Goal: Task Accomplishment & Management: Complete application form

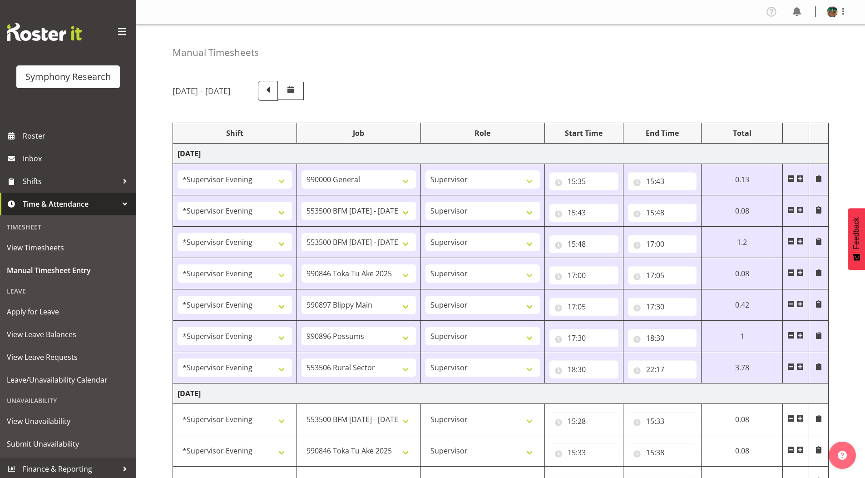
select select "4583"
select select "743"
select select "4583"
select select "10242"
select select "4583"
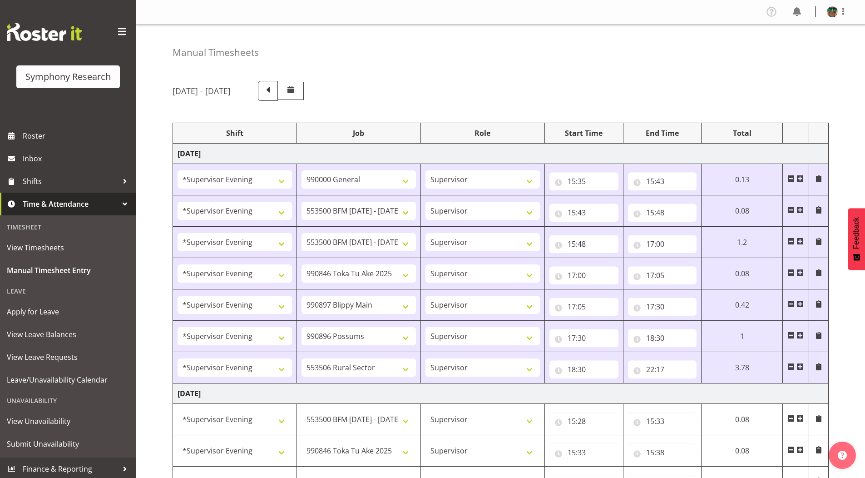
select select "10242"
select select "4583"
select select "9426"
select select "4583"
select select "10631"
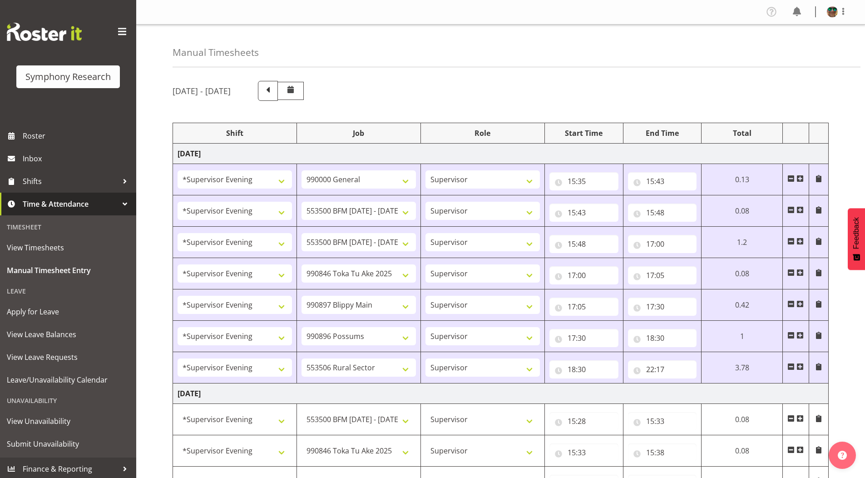
select select "4583"
select select "10633"
select select "4583"
select select "10587"
select select "4583"
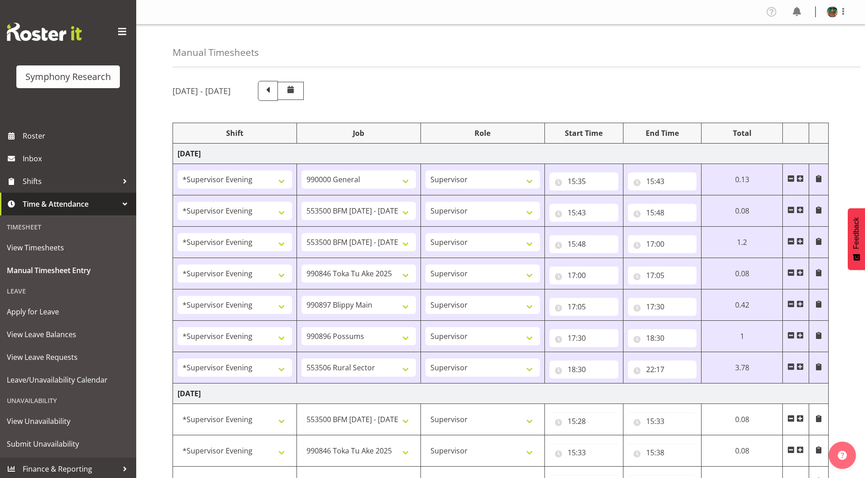
select select "10242"
select select "4583"
select select "9426"
select select "4583"
select select "10242"
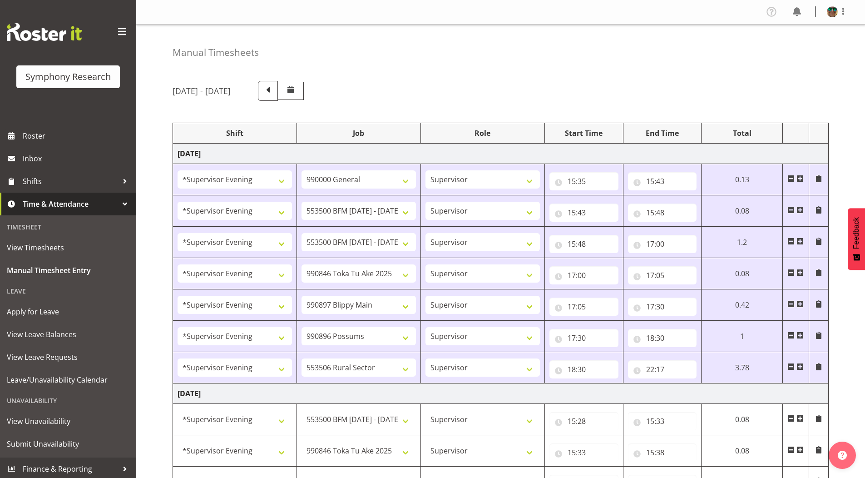
select select "4583"
select select "10633"
select select "4583"
select select "10631"
select select "4583"
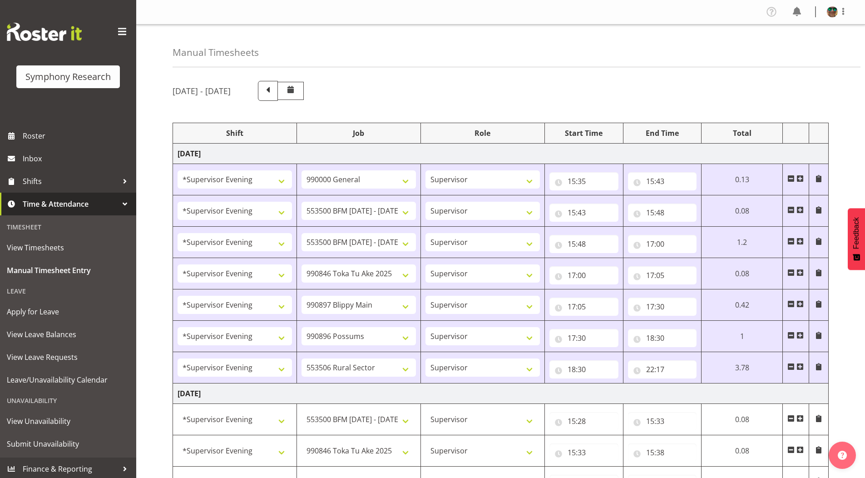
select select "10587"
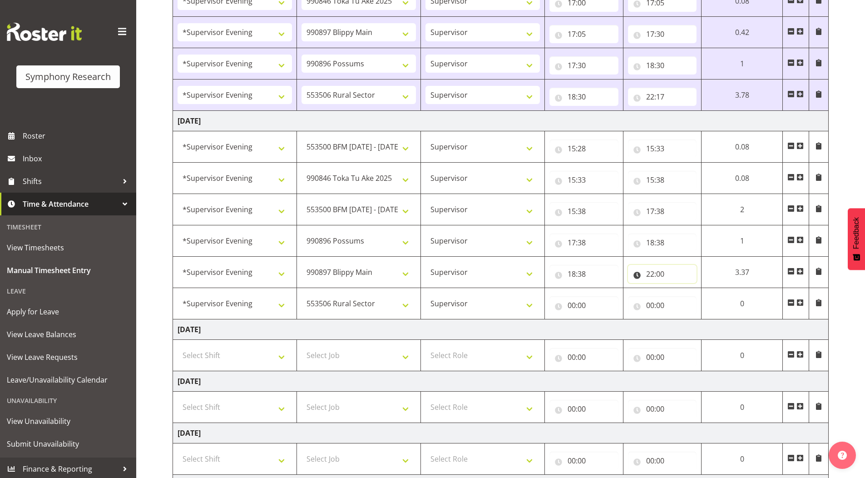
click at [649, 273] on input "22:00" at bounding box center [662, 274] width 69 height 18
click at [684, 296] on select "00 01 02 03 04 05 06 07 08 09 10 11 12 13 14 15 16 17 18 19 20 21 22 23" at bounding box center [690, 297] width 20 height 18
select select "19"
click at [680, 288] on select "00 01 02 03 04 05 06 07 08 09 10 11 12 13 14 15 16 17 18 19 20 21 22 23" at bounding box center [690, 297] width 20 height 18
type input "19:00"
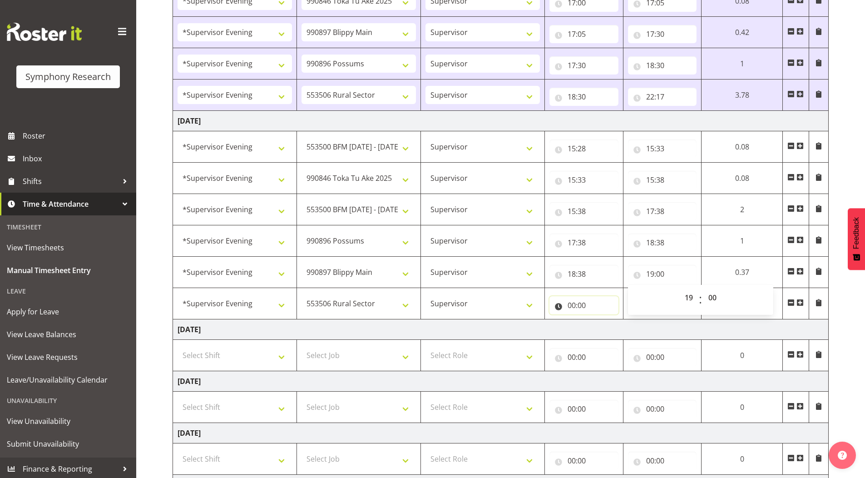
click at [570, 306] on input "00:00" at bounding box center [584, 305] width 69 height 18
click at [610, 327] on select "00 01 02 03 04 05 06 07 08 09 10 11 12 13 14 15 16 17 18 19 20 21 22 23" at bounding box center [611, 329] width 20 height 18
select select "19"
click at [601, 320] on select "00 01 02 03 04 05 06 07 08 09 10 11 12 13 14 15 16 17 18 19 20 21 22 23" at bounding box center [611, 329] width 20 height 18
type input "19:00"
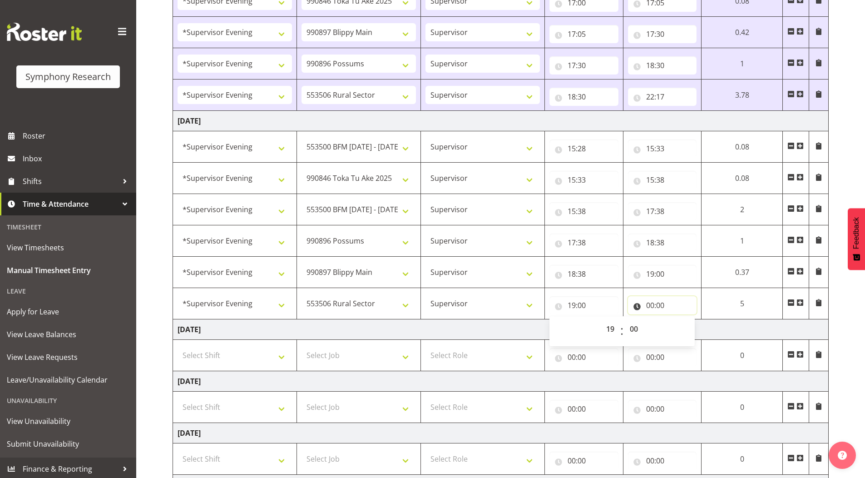
click at [646, 305] on input "00:00" at bounding box center [662, 305] width 69 height 18
click at [684, 328] on select "00 01 02 03 04 05 06 07 08 09 10 11 12 13 14 15 16 17 18 19 20 21 22 23" at bounding box center [690, 329] width 20 height 18
select select "22"
click at [680, 320] on select "00 01 02 03 04 05 06 07 08 09 10 11 12 13 14 15 16 17 18 19 20 21 22 23" at bounding box center [690, 329] width 20 height 18
type input "22:00"
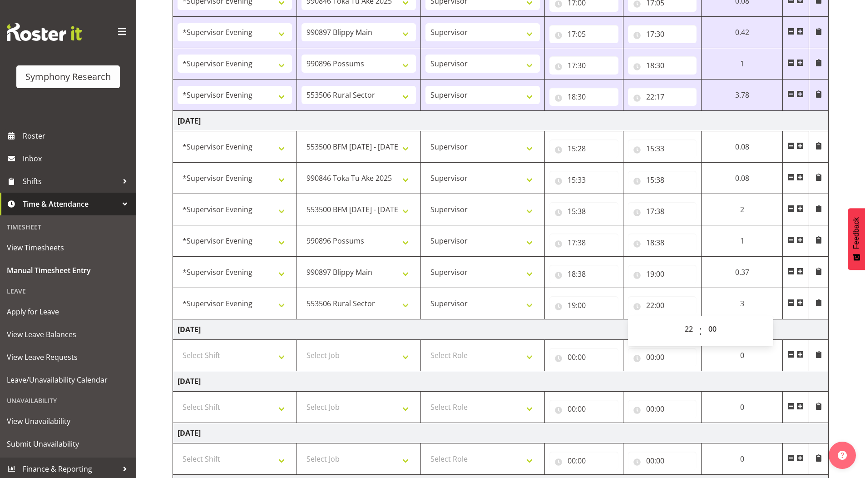
click at [852, 124] on div "[DATE] - [DATE] Shift Job Role Start Time End Time Total [DATE] !!Weekend Resid…" at bounding box center [519, 215] width 693 height 827
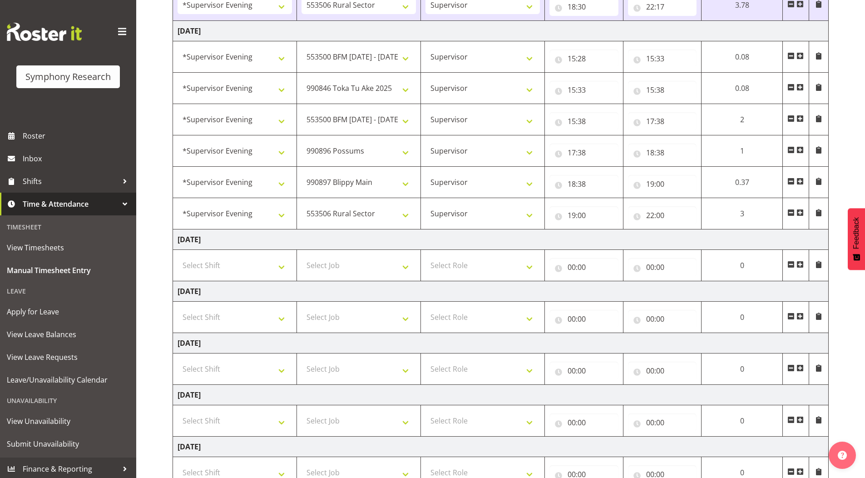
scroll to position [431, 0]
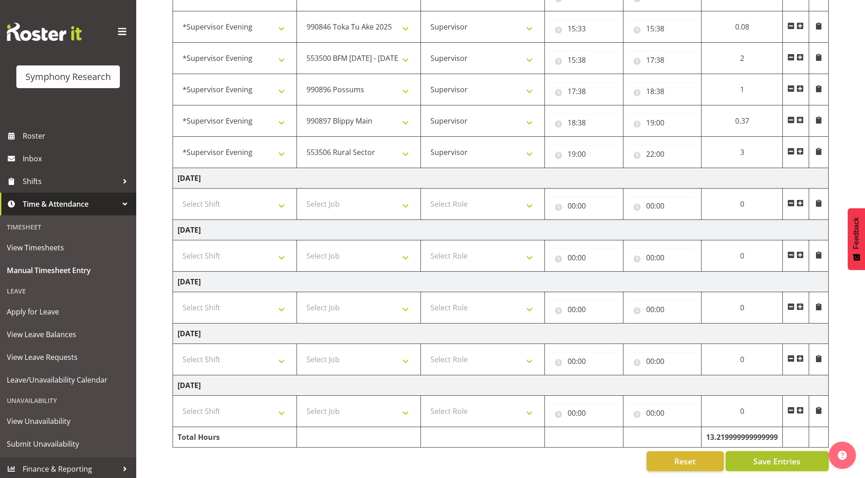
click at [787, 455] on span "Save Entries" at bounding box center [776, 461] width 47 height 12
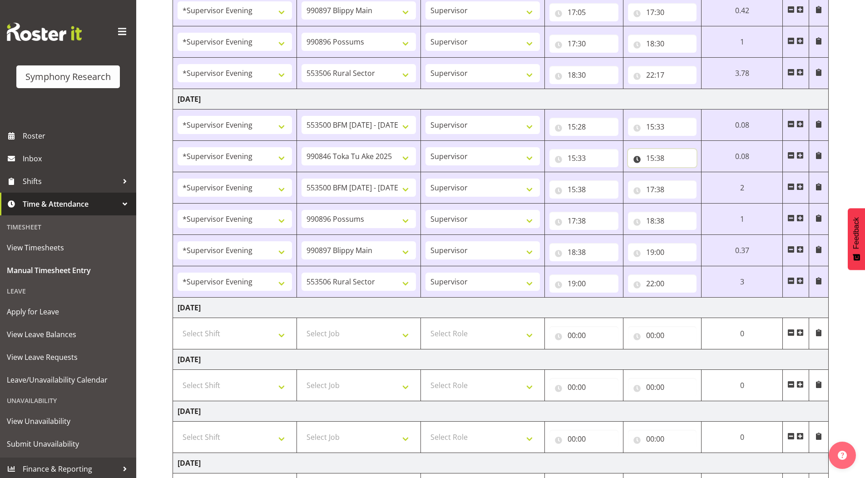
click at [663, 158] on input "15:38" at bounding box center [662, 158] width 69 height 18
click at [712, 183] on select "00 01 02 03 04 05 06 07 08 09 10 11 12 13 14 15 16 17 18 19 20 21 22 23 24 25 2…" at bounding box center [713, 182] width 20 height 18
select select "50"
click at [724, 173] on select "00 01 02 03 04 05 06 07 08 09 10 11 12 13 14 15 16 17 18 19 20 21 22 23 24 25 2…" at bounding box center [713, 182] width 20 height 18
type input "15:50"
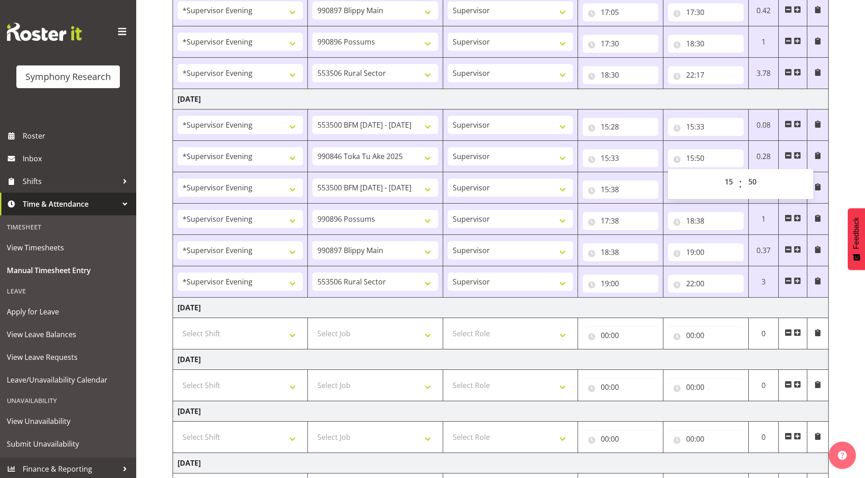
click at [852, 112] on div "[DATE] - [DATE] Shift Job Role Start Time End Time Total [DATE] !!Weekend Resid…" at bounding box center [519, 193] width 693 height 827
click at [619, 188] on input "15:38" at bounding box center [621, 189] width 76 height 18
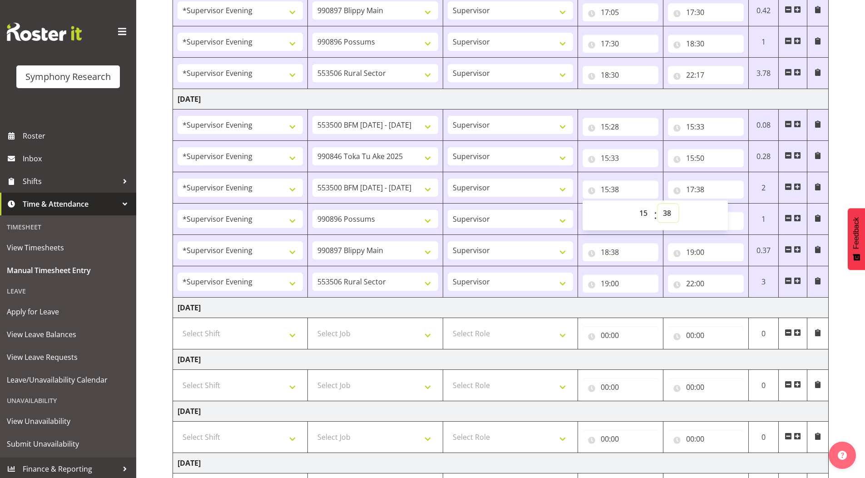
click at [669, 213] on select "00 01 02 03 04 05 06 07 08 09 10 11 12 13 14 15 16 17 18 19 20 21 22 23 24 25 2…" at bounding box center [668, 213] width 20 height 18
select select "50"
click at [658, 204] on select "00 01 02 03 04 05 06 07 08 09 10 11 12 13 14 15 16 17 18 19 20 21 22 23 24 25 2…" at bounding box center [668, 213] width 20 height 18
type input "15:50"
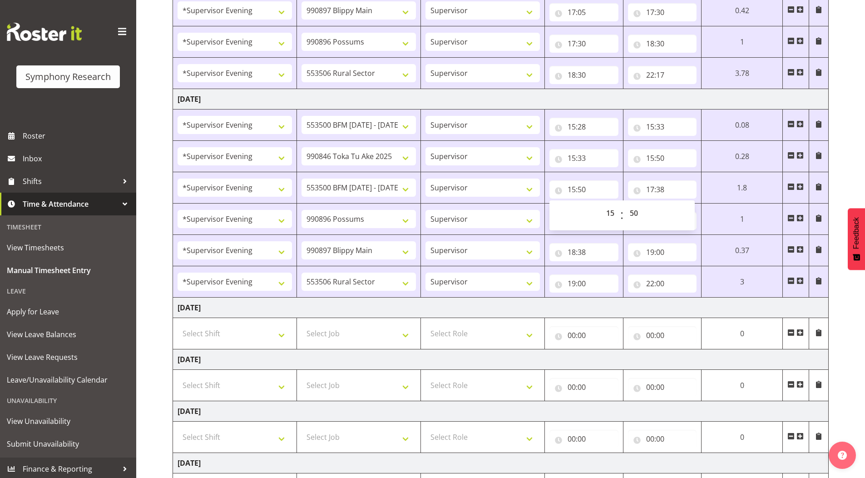
click at [848, 142] on div "[DATE] - [DATE] Shift Job Role Start Time End Time Total [DATE] !!Weekend Resid…" at bounding box center [519, 193] width 693 height 827
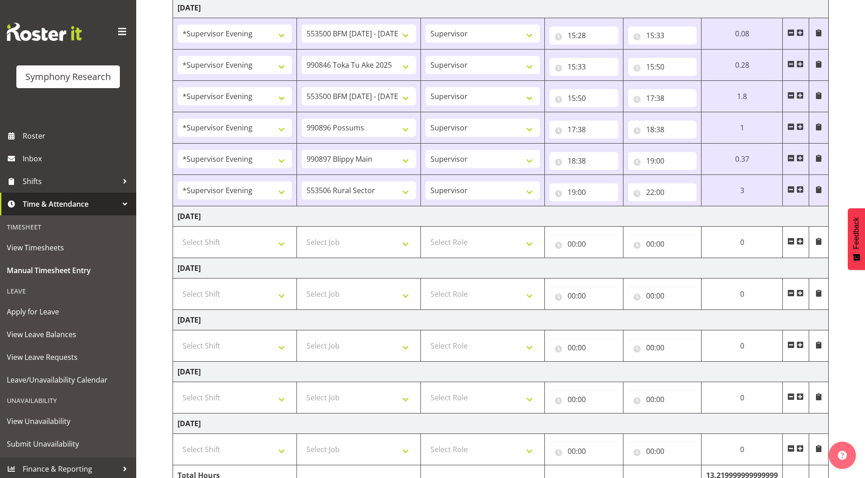
scroll to position [431, 0]
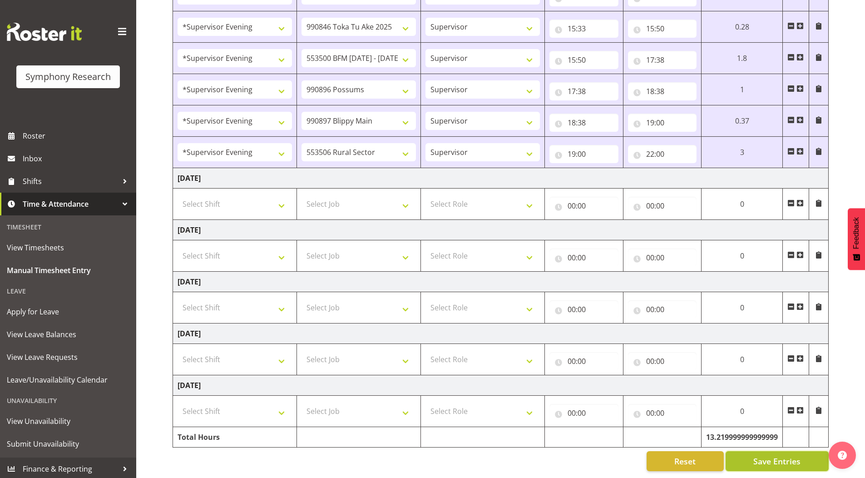
click at [762, 455] on span "Save Entries" at bounding box center [776, 461] width 47 height 12
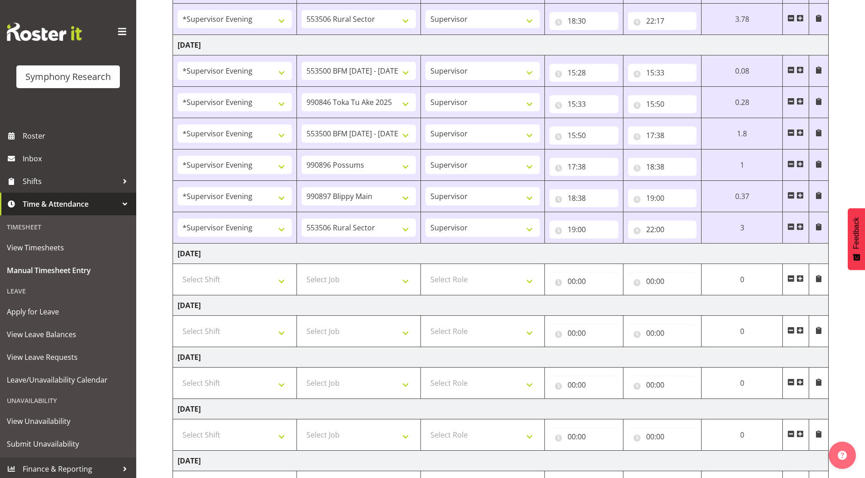
scroll to position [249, 0]
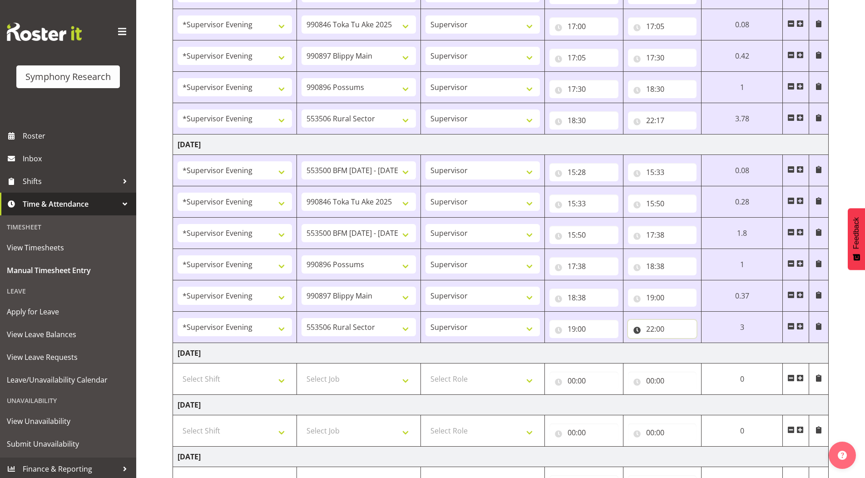
click at [663, 329] on input "22:00" at bounding box center [662, 329] width 69 height 18
click at [714, 350] on select "00 01 02 03 04 05 06 07 08 09 10 11 12 13 14 15 16 17 18 19 20 21 22 23 24 25 2…" at bounding box center [713, 352] width 20 height 18
select select "10"
click at [703, 343] on select "00 01 02 03 04 05 06 07 08 09 10 11 12 13 14 15 16 17 18 19 20 21 22 23 24 25 2…" at bounding box center [713, 352] width 20 height 18
type input "22:10"
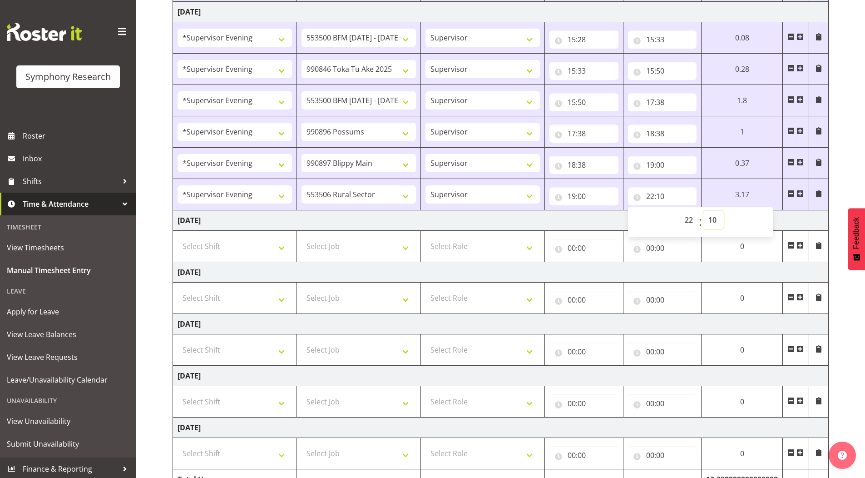
scroll to position [431, 0]
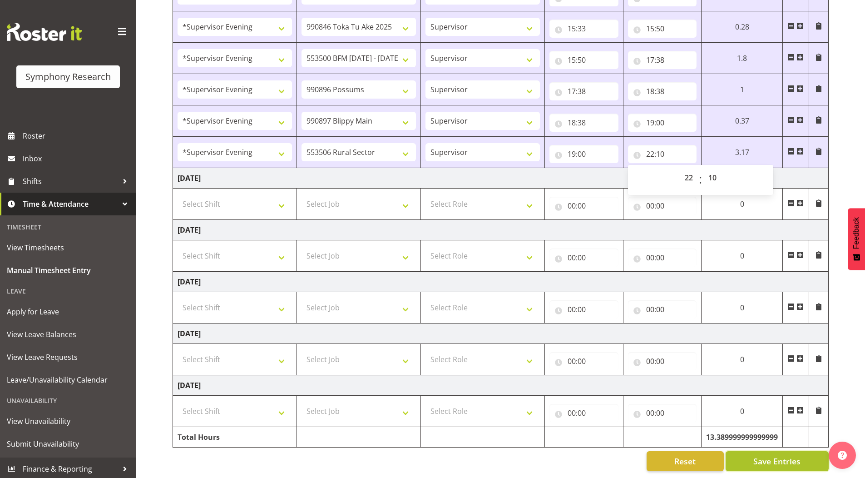
click at [771, 455] on span "Save Entries" at bounding box center [776, 461] width 47 height 12
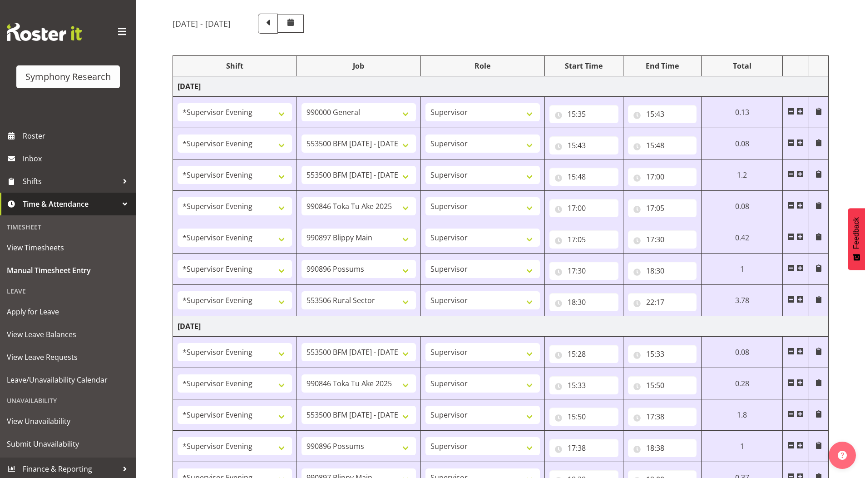
scroll to position [0, 0]
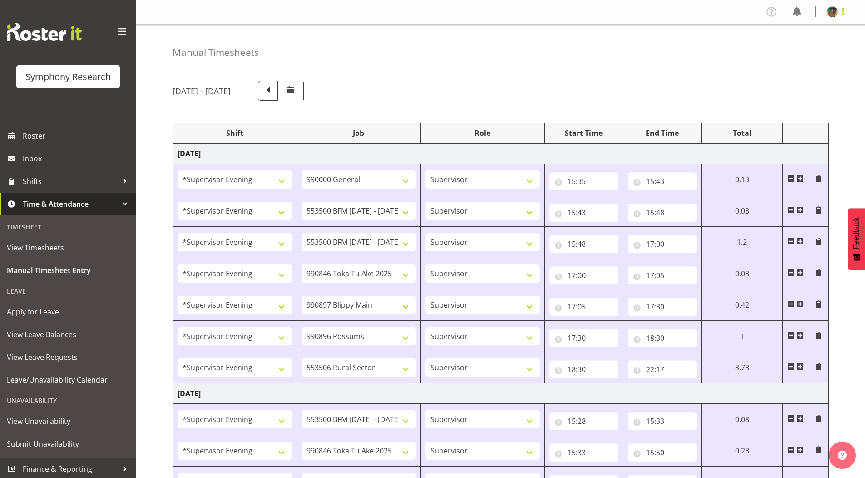
click at [842, 9] on span at bounding box center [843, 11] width 11 height 11
click at [786, 50] on link "Log Out" at bounding box center [805, 48] width 87 height 16
